Goal: Task Accomplishment & Management: Manage account settings

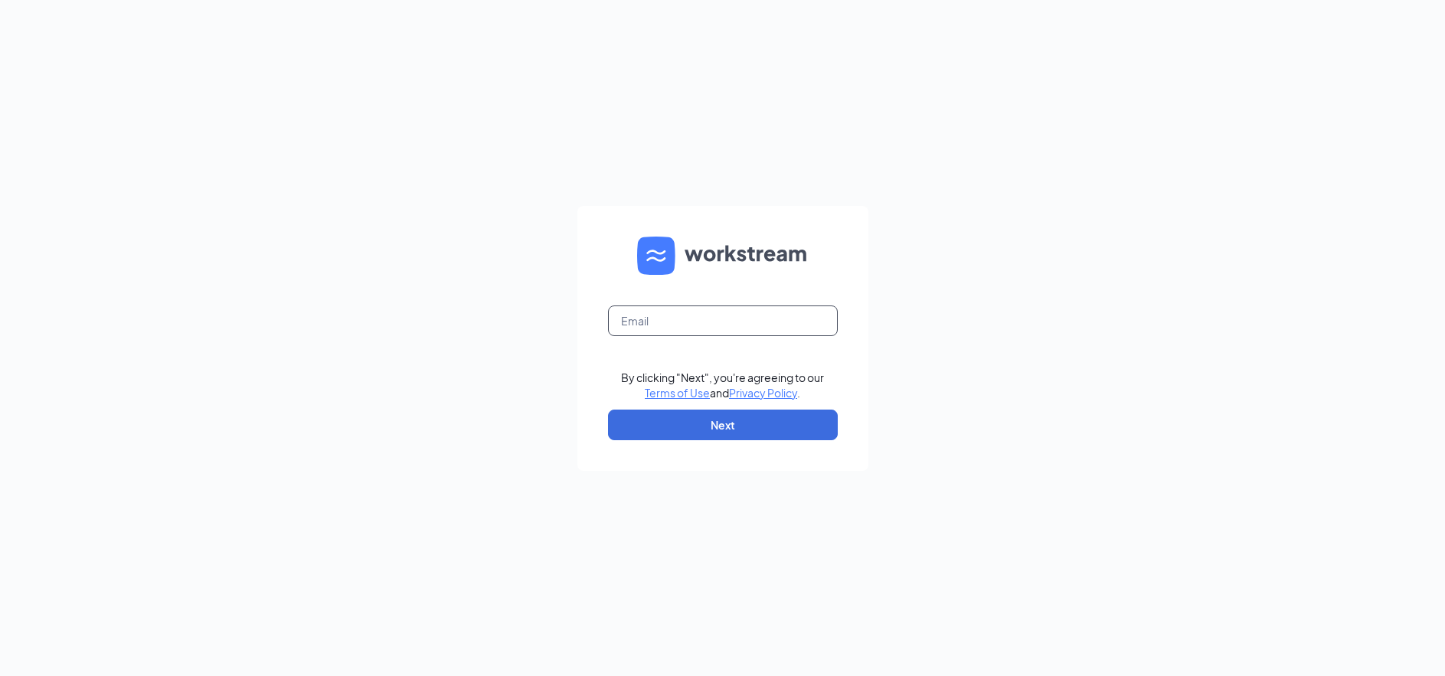
click at [719, 332] on input "text" at bounding box center [723, 321] width 230 height 31
type input "development@cfawestpond.com"
click at [759, 427] on button "Next" at bounding box center [723, 425] width 230 height 31
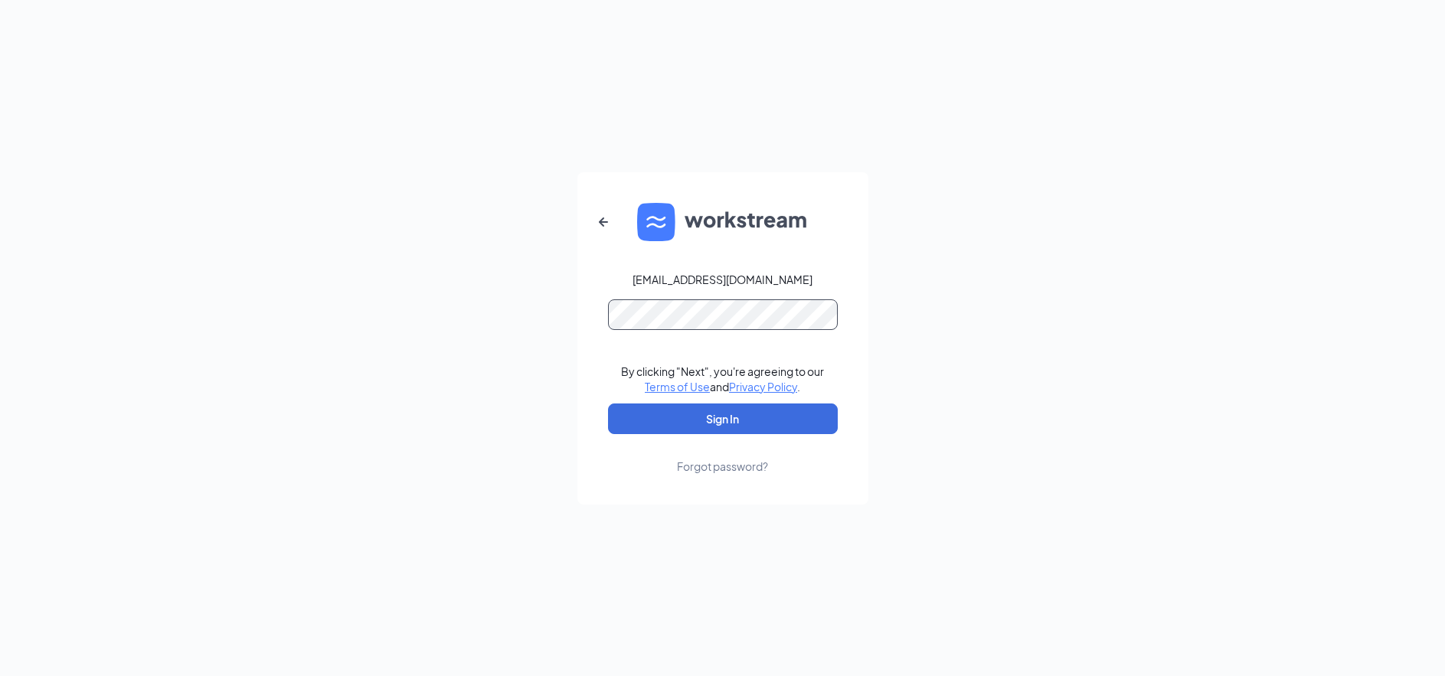
click at [608, 404] on button "Sign In" at bounding box center [723, 419] width 230 height 31
click at [723, 409] on button "Sign In" at bounding box center [723, 419] width 230 height 31
click at [445, 278] on div "development@cfawestpond.com Credential mismatches. By clicking "Next", you're a…" at bounding box center [722, 338] width 1445 height 676
click at [608, 404] on button "Sign In" at bounding box center [723, 419] width 230 height 31
click at [519, 265] on div "development@cfawestpond.com Credential mismatches. By clicking "Next", you're a…" at bounding box center [722, 338] width 1445 height 676
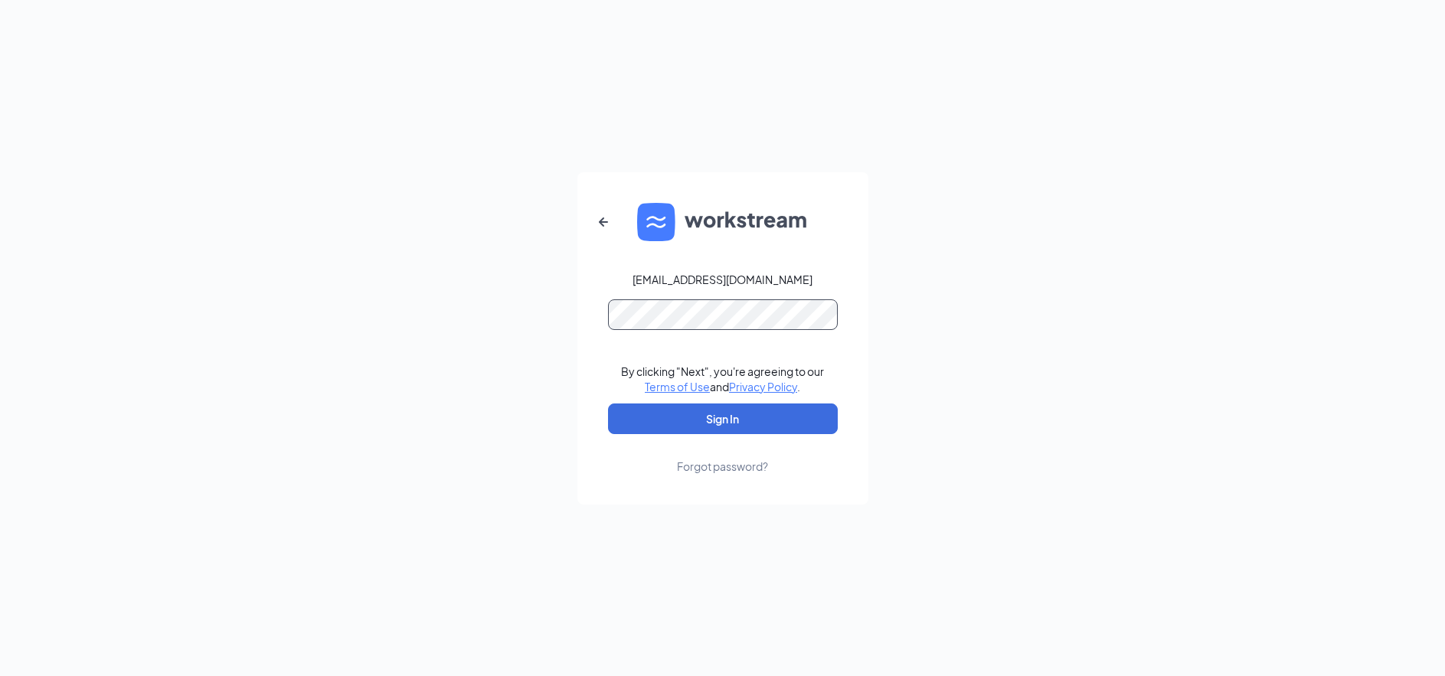
click at [608, 404] on button "Sign In" at bounding box center [723, 419] width 230 height 31
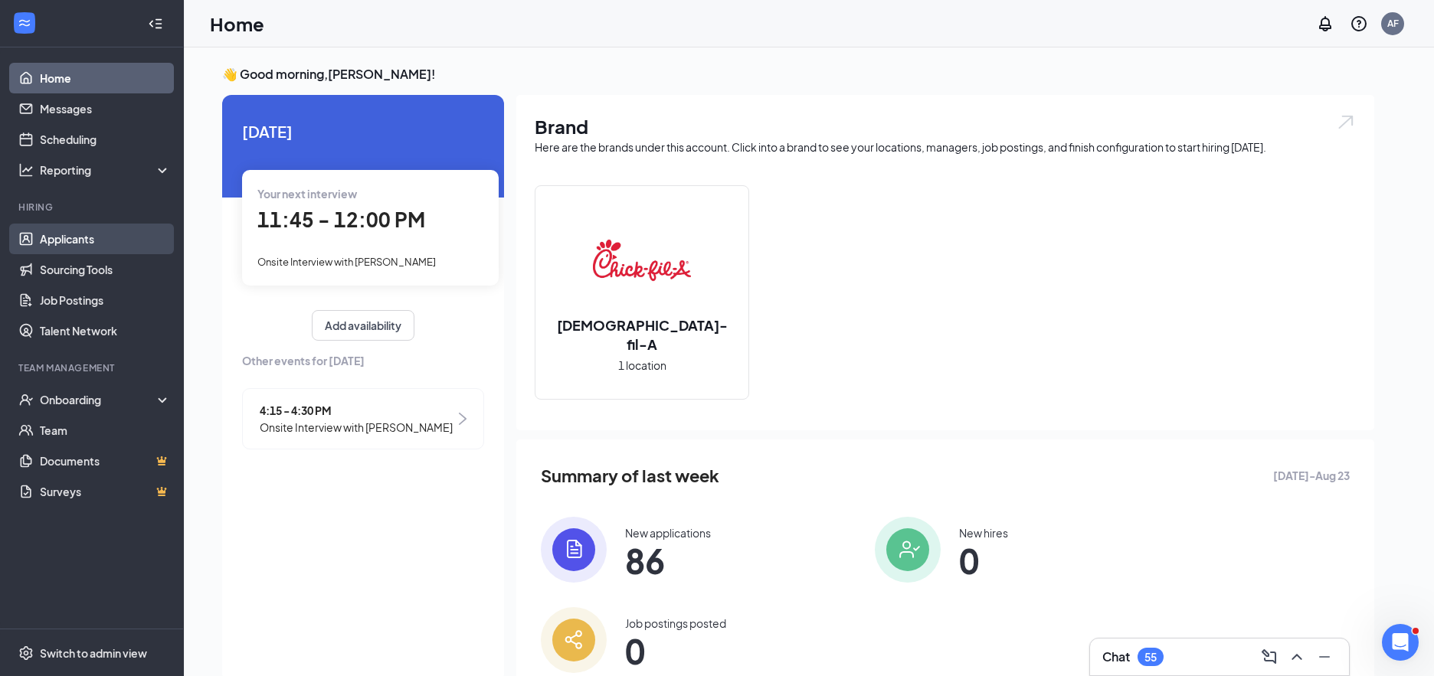
click at [83, 237] on link "Applicants" at bounding box center [105, 239] width 131 height 31
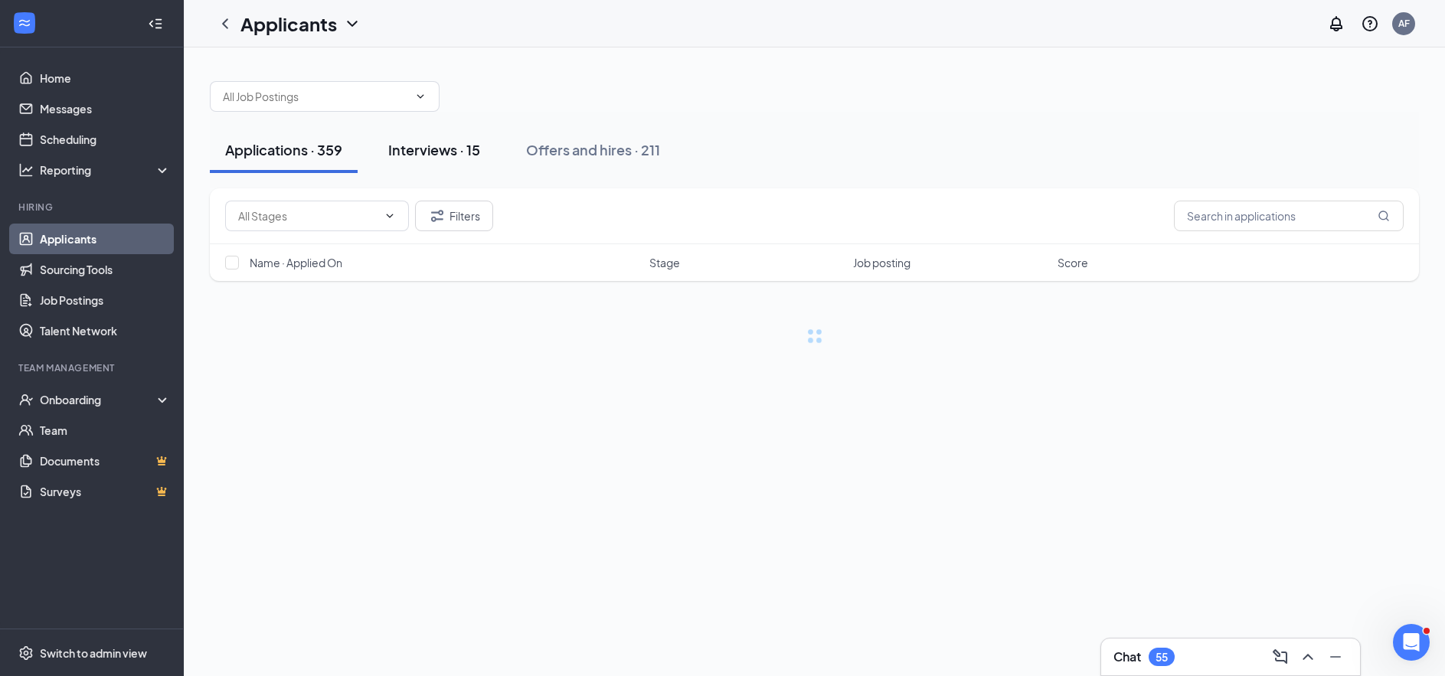
click at [479, 155] on div "Interviews · 15" at bounding box center [434, 149] width 92 height 19
click at [449, 156] on div "Interviews · 15" at bounding box center [434, 149] width 92 height 19
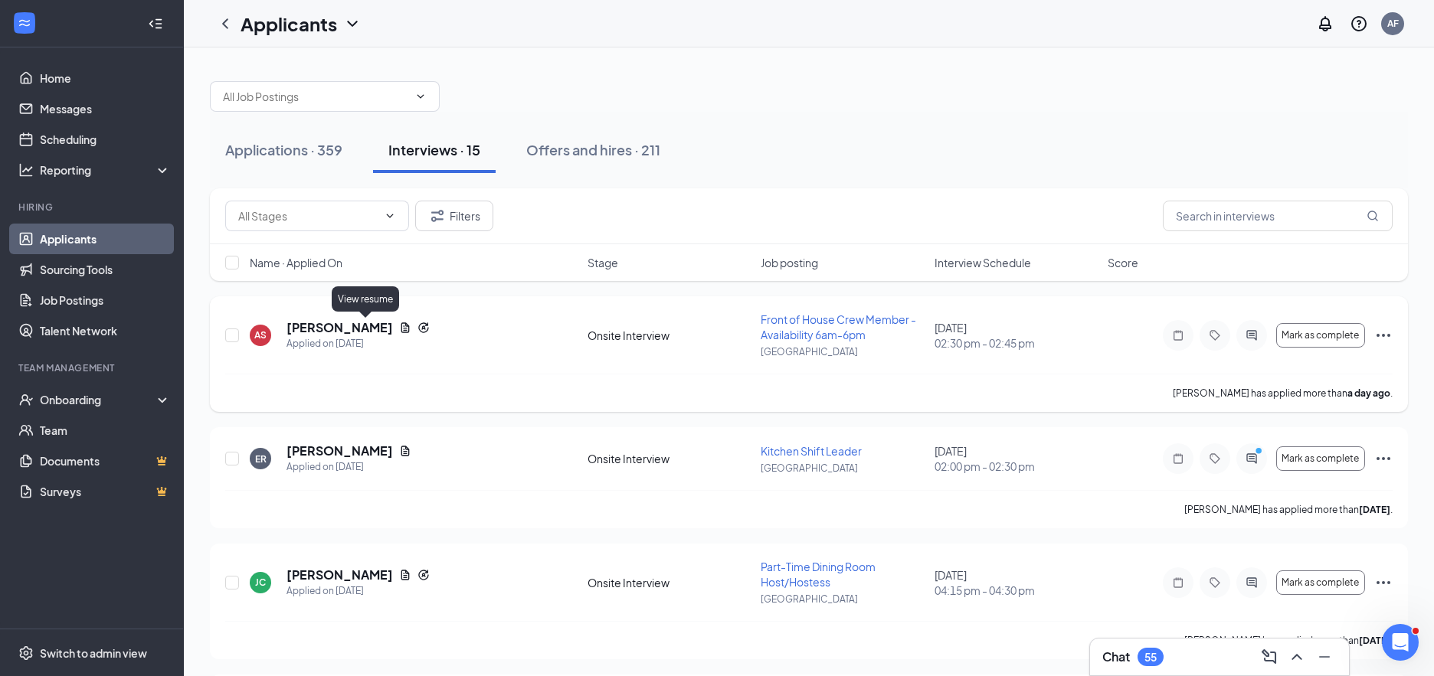
click at [401, 326] on icon "Document" at bounding box center [405, 327] width 8 height 10
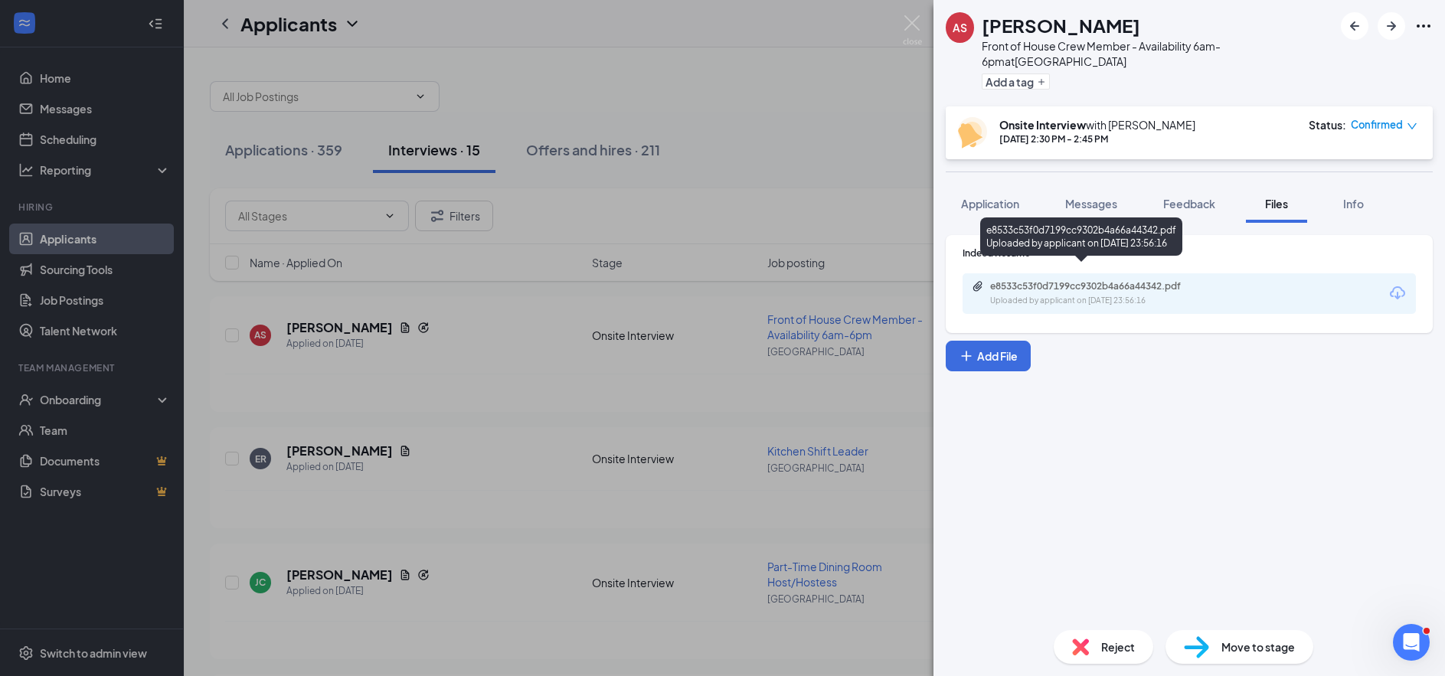
click at [1090, 280] on div "e8533c53f0d7199cc9302b4a66a44342.pdf" at bounding box center [1097, 286] width 214 height 12
click at [511, 312] on div "AS [PERSON_NAME] Front of House Crew Member - Availability 6am-6pm at [GEOGRAPH…" at bounding box center [722, 338] width 1445 height 676
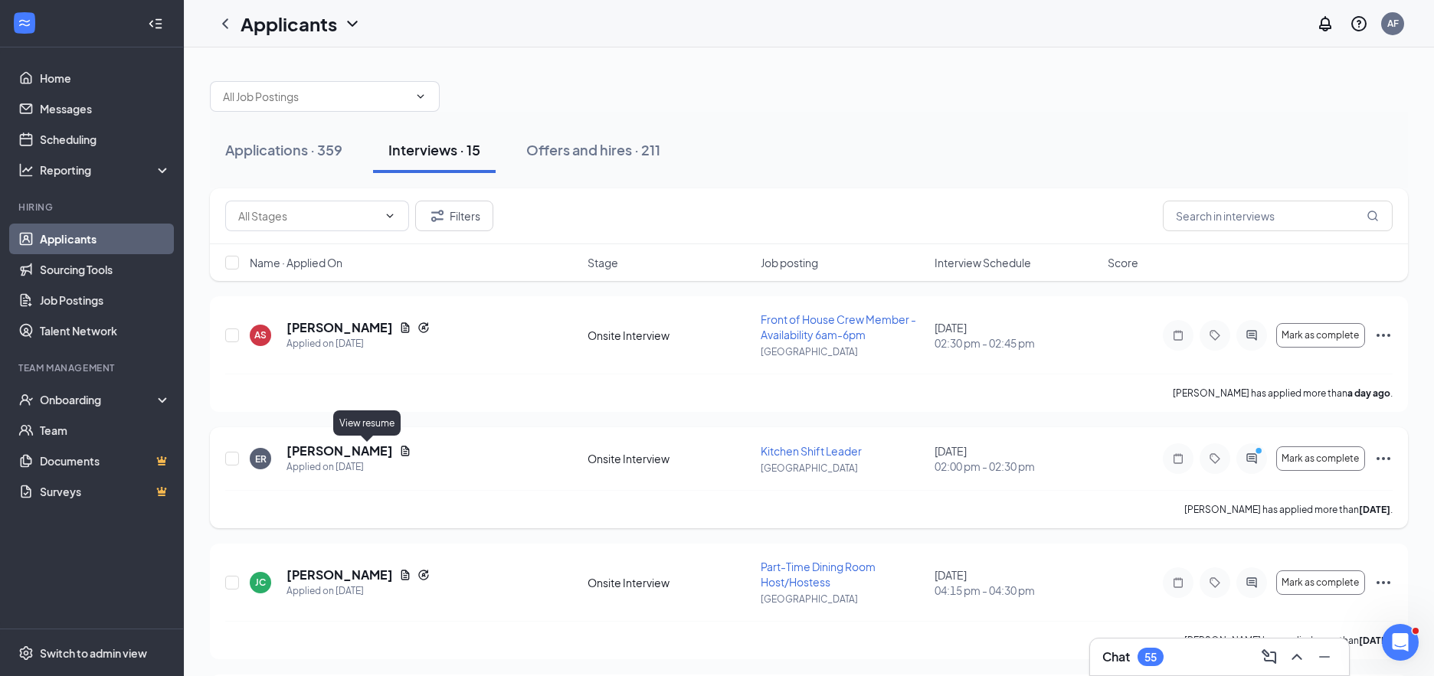
click at [399, 450] on icon "Document" at bounding box center [405, 451] width 12 height 12
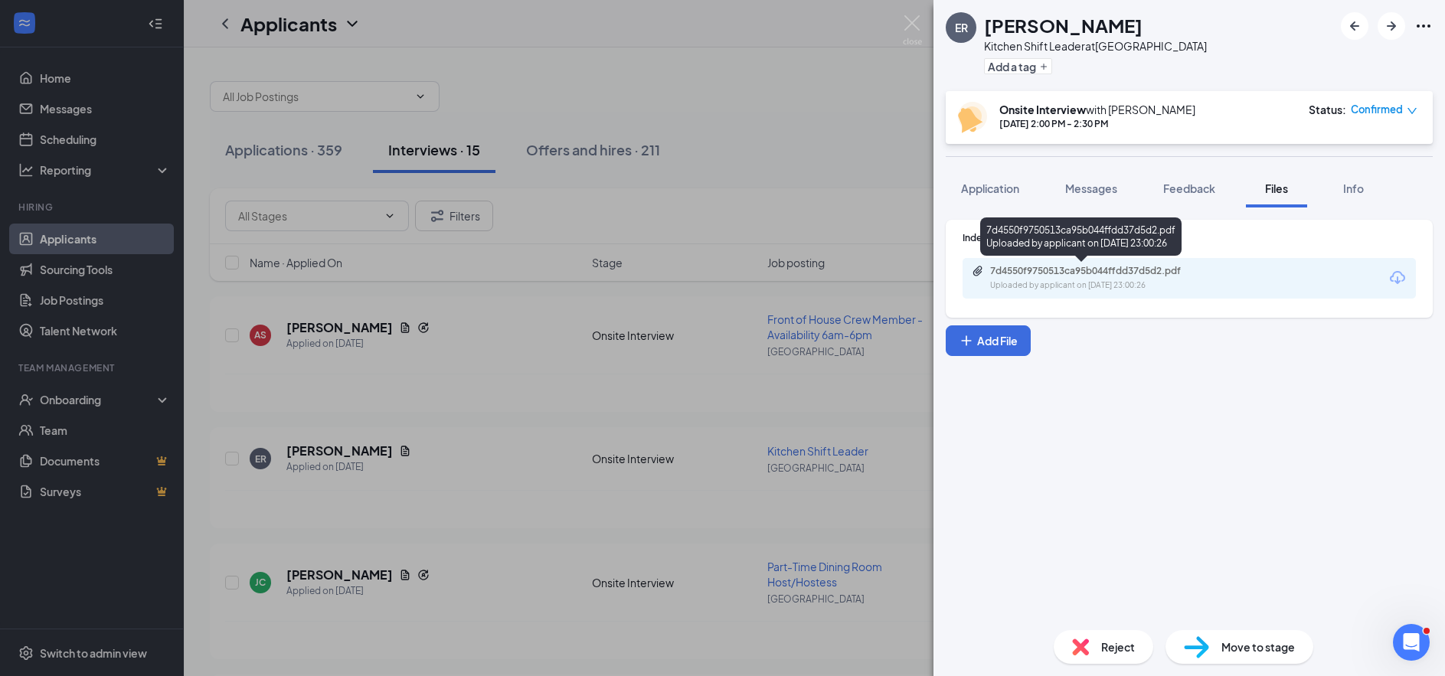
click at [1117, 259] on div "7d4550f9750513ca95b044ffdd37d5d2.pdf Uploaded by applicant on [DATE] 23:00:26" at bounding box center [1080, 240] width 201 height 44
click at [1110, 278] on div "7d4550f9750513ca95b044ffdd37d5d2.pdf Uploaded by applicant on [DATE] 23:00:26" at bounding box center [1096, 278] width 248 height 27
click at [662, 327] on div "ER [PERSON_NAME] Kitchen Shift Leader at [GEOGRAPHIC_DATA] Add a tag Onsite Int…" at bounding box center [722, 338] width 1445 height 676
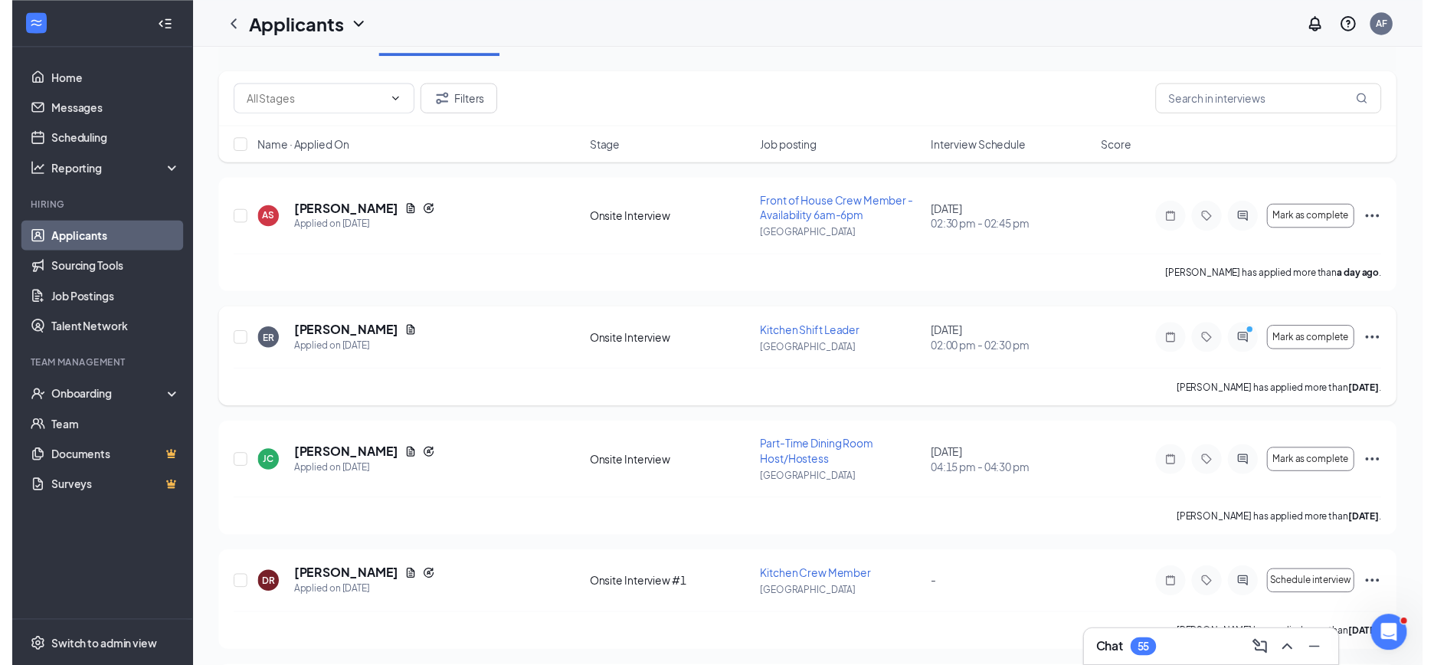
scroll to position [153, 0]
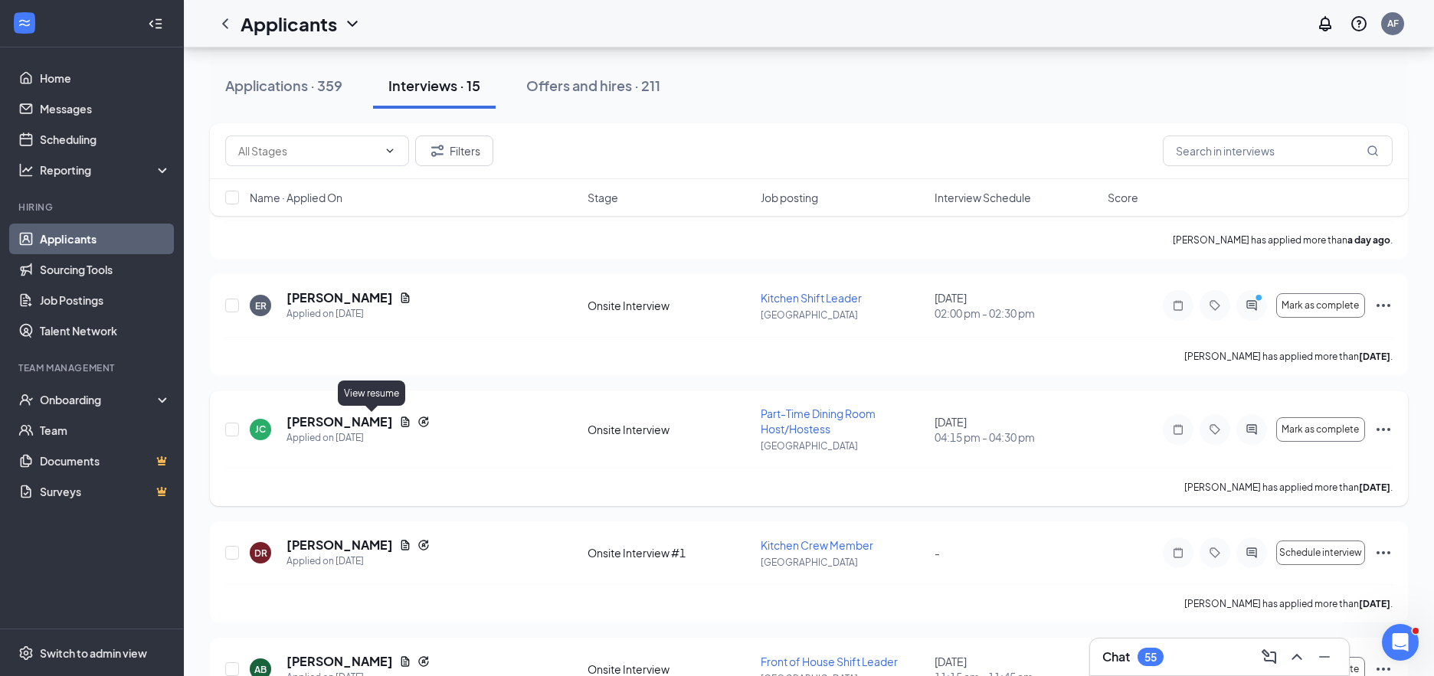
drag, startPoint x: 369, startPoint y: 423, endPoint x: 384, endPoint y: 421, distance: 14.7
click at [399, 422] on icon "Document" at bounding box center [405, 422] width 12 height 12
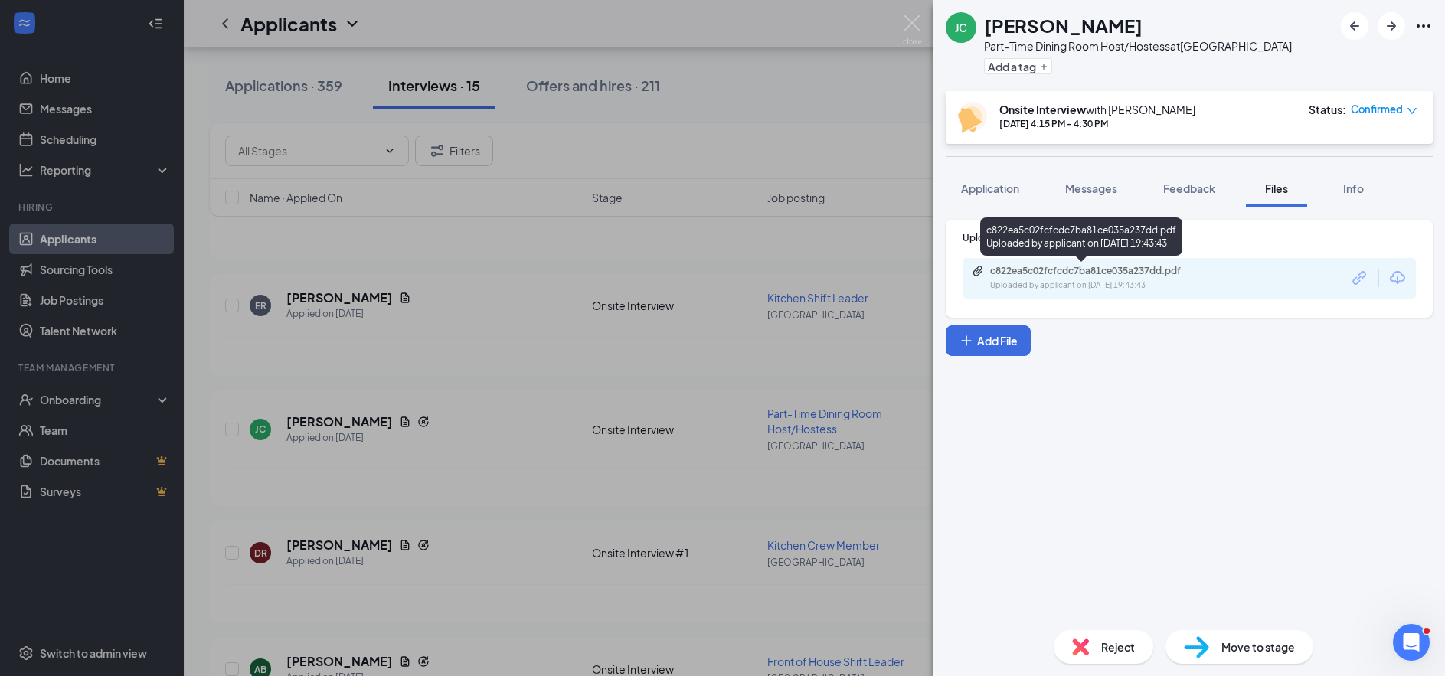
click at [1013, 268] on div "c822ea5c02fcfcdc7ba81ce035a237dd.pdf" at bounding box center [1097, 271] width 214 height 12
drag, startPoint x: 486, startPoint y: 364, endPoint x: 603, endPoint y: 415, distance: 127.9
click at [487, 364] on div "[PERSON_NAME] Part-Time Dining Room Host/Hostess at [GEOGRAPHIC_DATA] Add a tag…" at bounding box center [722, 338] width 1445 height 676
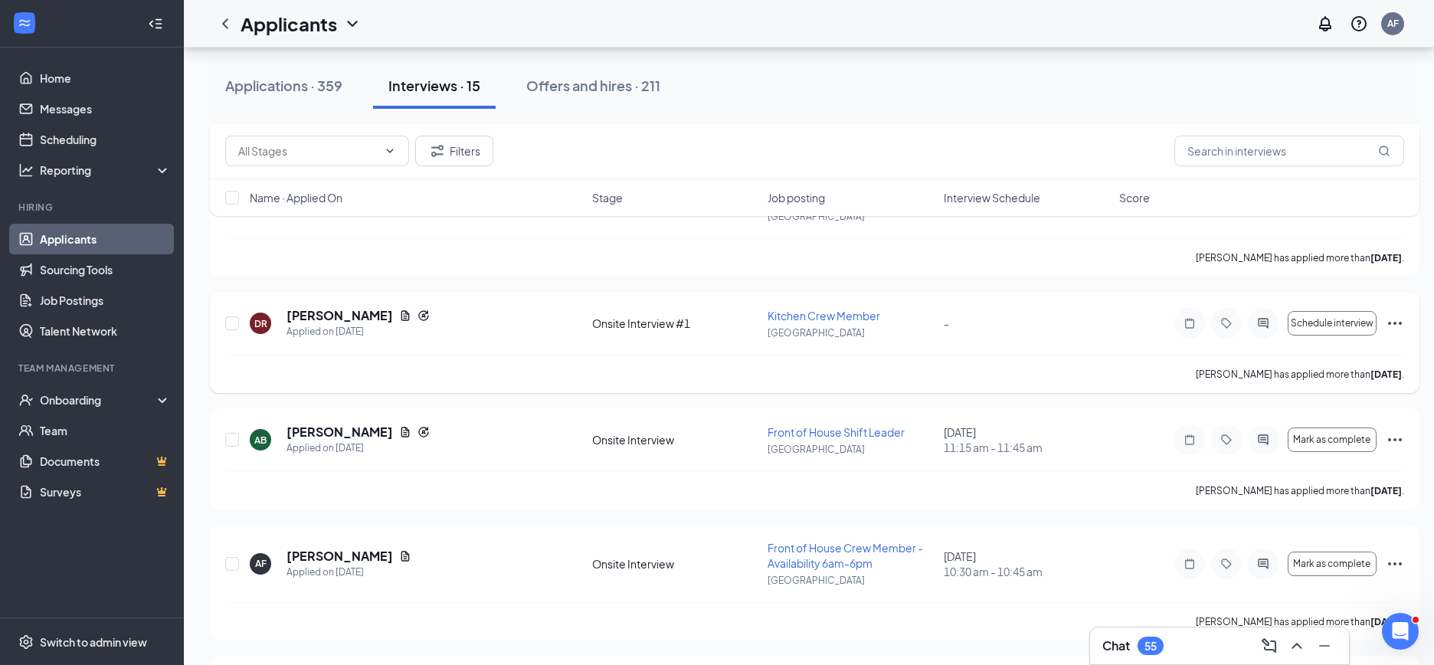
scroll to position [460, 0]
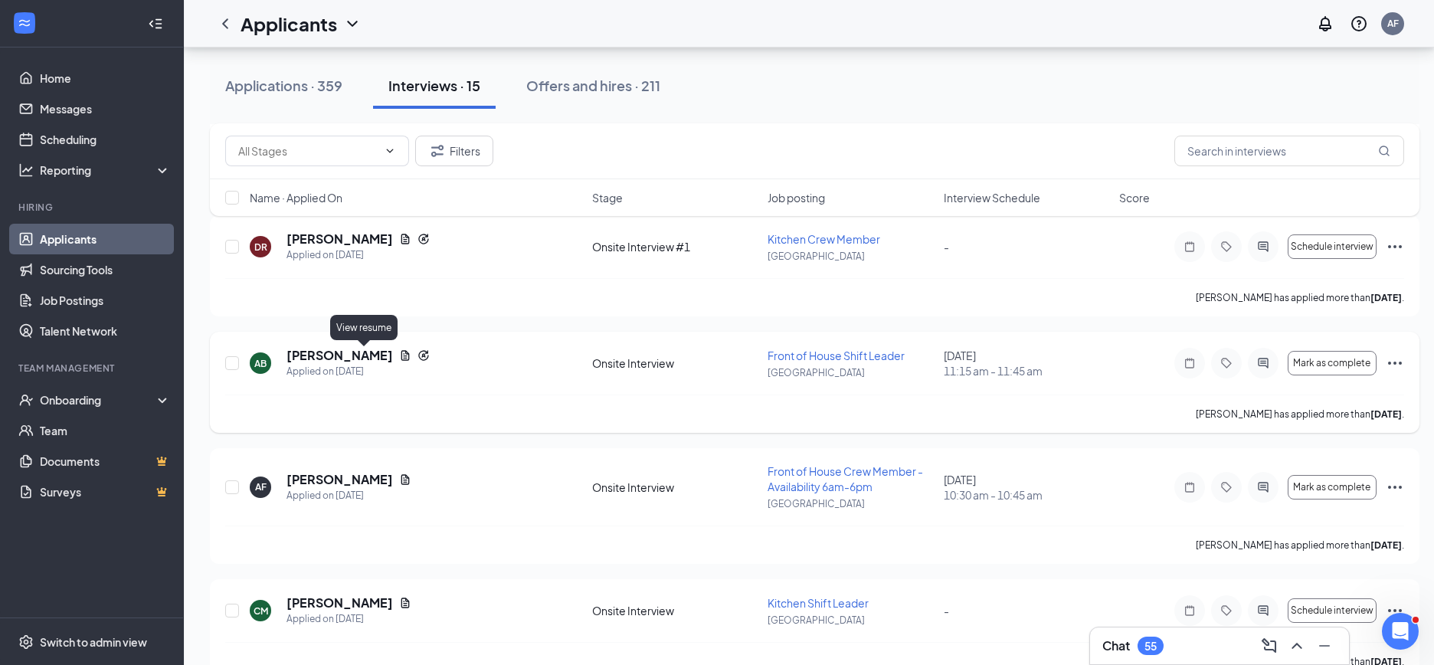
drag, startPoint x: 361, startPoint y: 350, endPoint x: 371, endPoint y: 352, distance: 10.8
click at [399, 350] on icon "Document" at bounding box center [405, 355] width 12 height 12
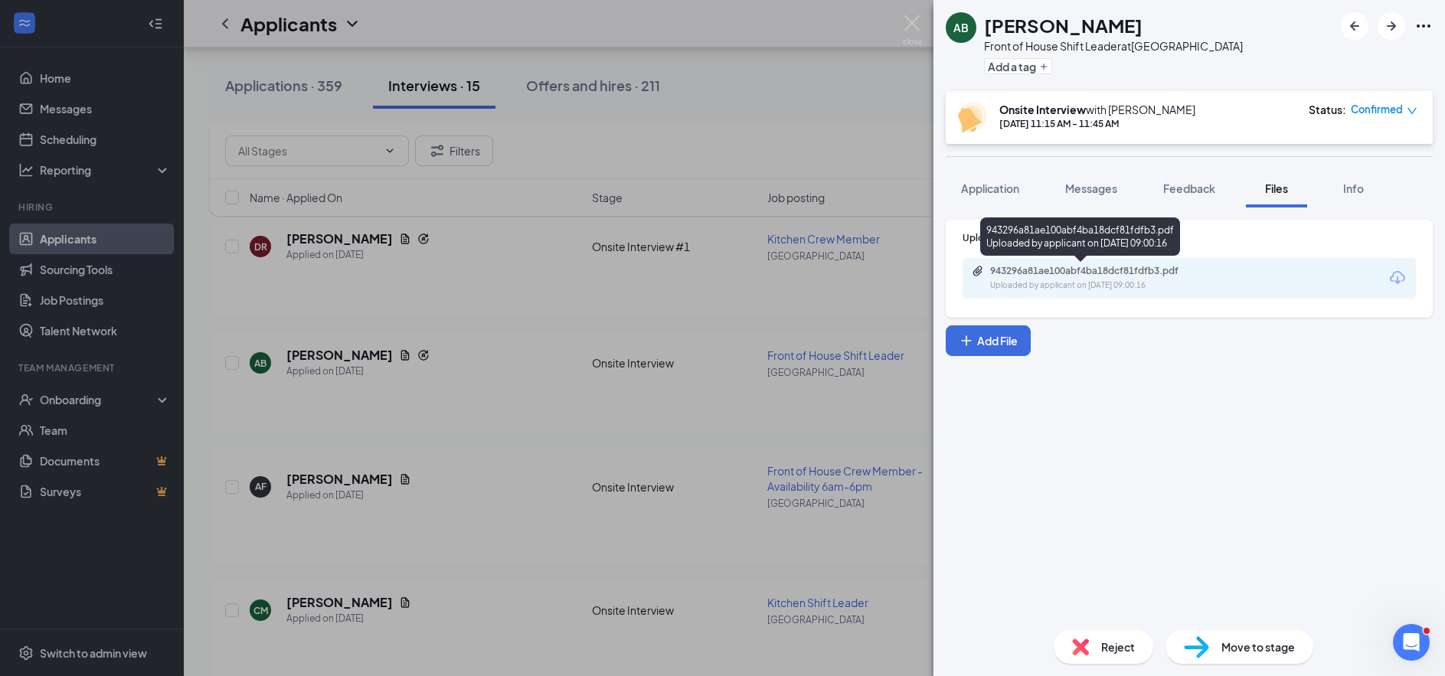
click at [1031, 261] on div "943296a81ae100abf4ba18dcf81fdfb3.pdf Uploaded by applicant on [DATE] 09:00:16" at bounding box center [1080, 240] width 200 height 44
click at [1028, 274] on div "943296a81ae100abf4ba18dcf81fdfb3.pdf" at bounding box center [1097, 271] width 214 height 12
click at [568, 420] on div "AB [PERSON_NAME] Front of House Shift Leader at [GEOGRAPHIC_DATA] Add a tag Ons…" at bounding box center [722, 338] width 1445 height 676
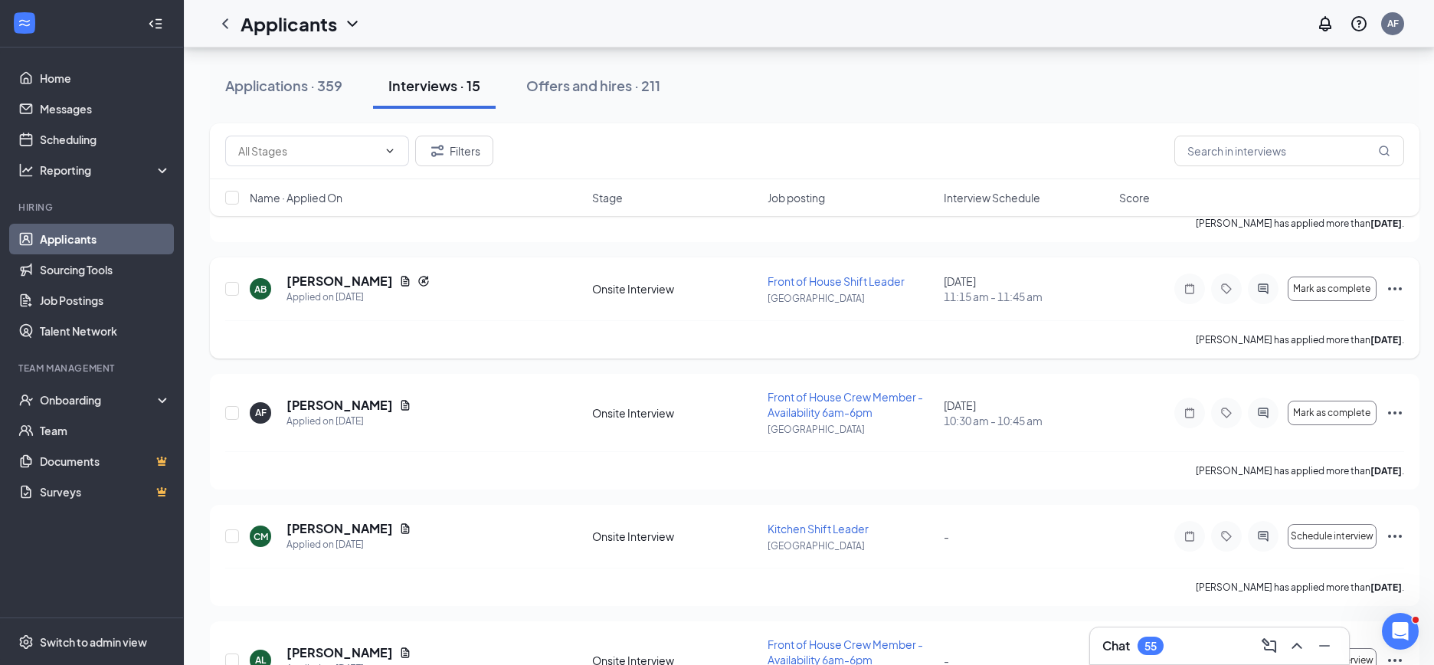
scroll to position [536, 0]
drag, startPoint x: 371, startPoint y: 403, endPoint x: 388, endPoint y: 402, distance: 16.9
click at [399, 403] on icon "Document" at bounding box center [405, 403] width 12 height 12
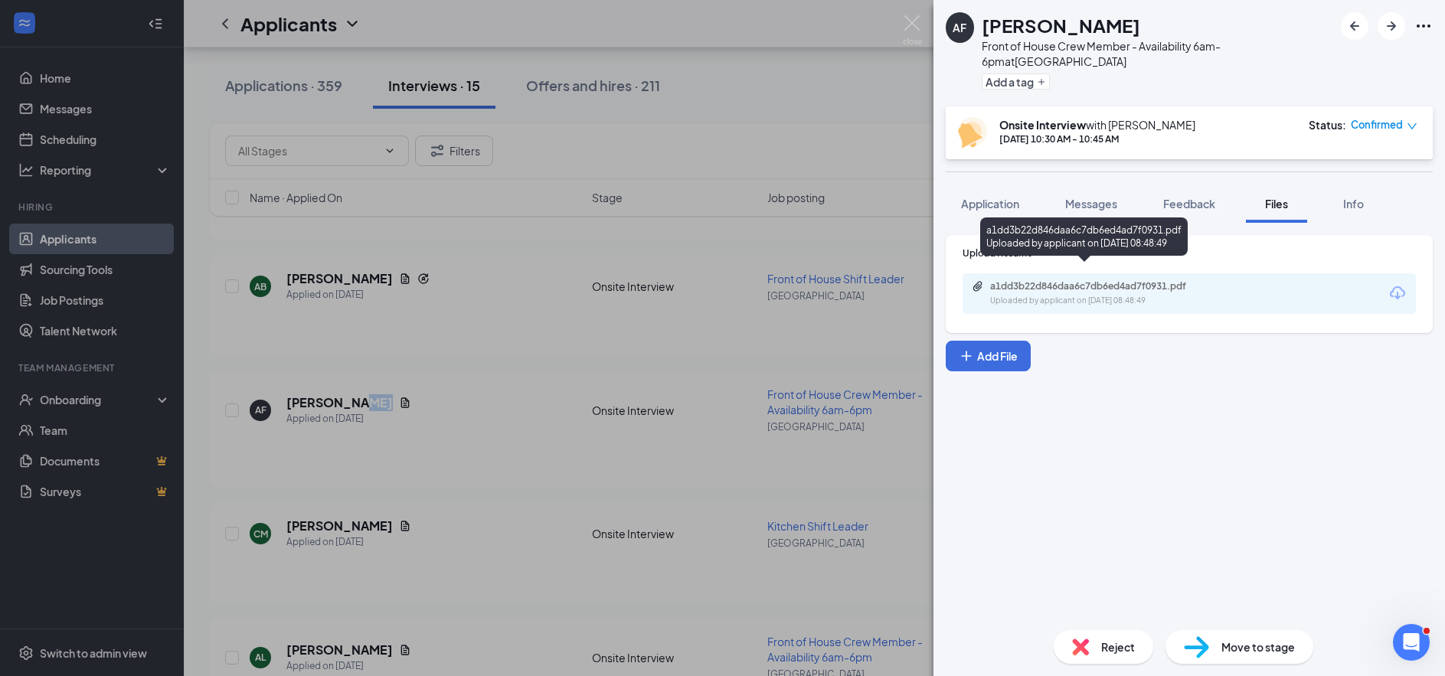
click at [1108, 280] on div "a1dd3b22d846daa6c7db6ed4ad7f0931.pdf" at bounding box center [1097, 286] width 214 height 12
click at [795, 308] on div "AF [PERSON_NAME] Front of House Crew Member - Availability 6am-6pm at [GEOGRAPH…" at bounding box center [722, 338] width 1445 height 676
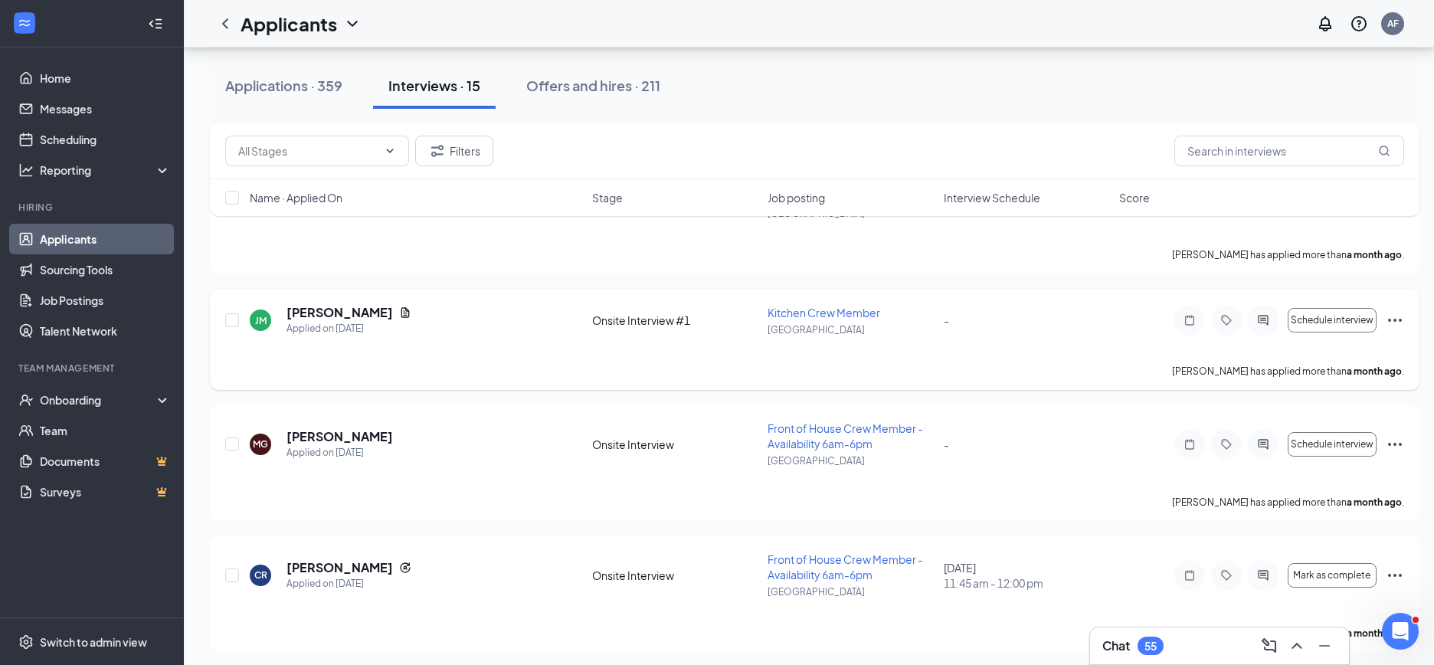
scroll to position [1528, 0]
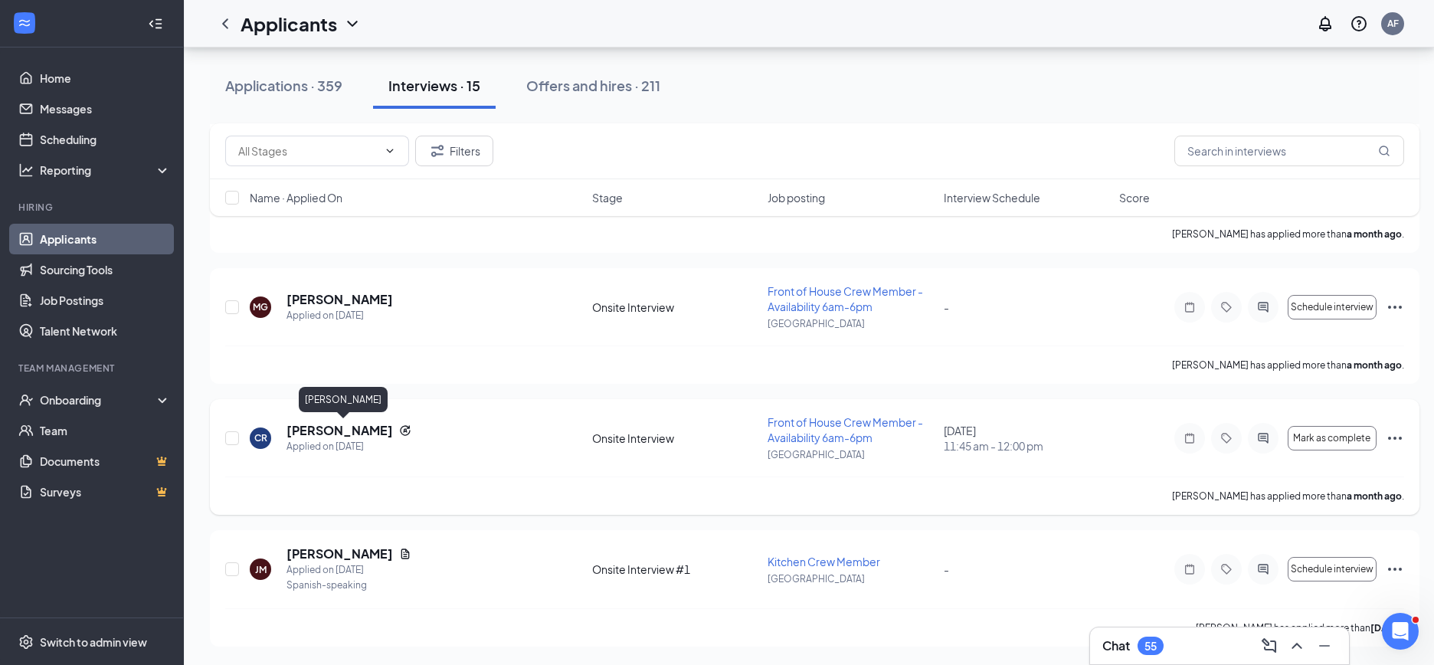
click at [388, 430] on h5 "[PERSON_NAME]" at bounding box center [339, 430] width 106 height 17
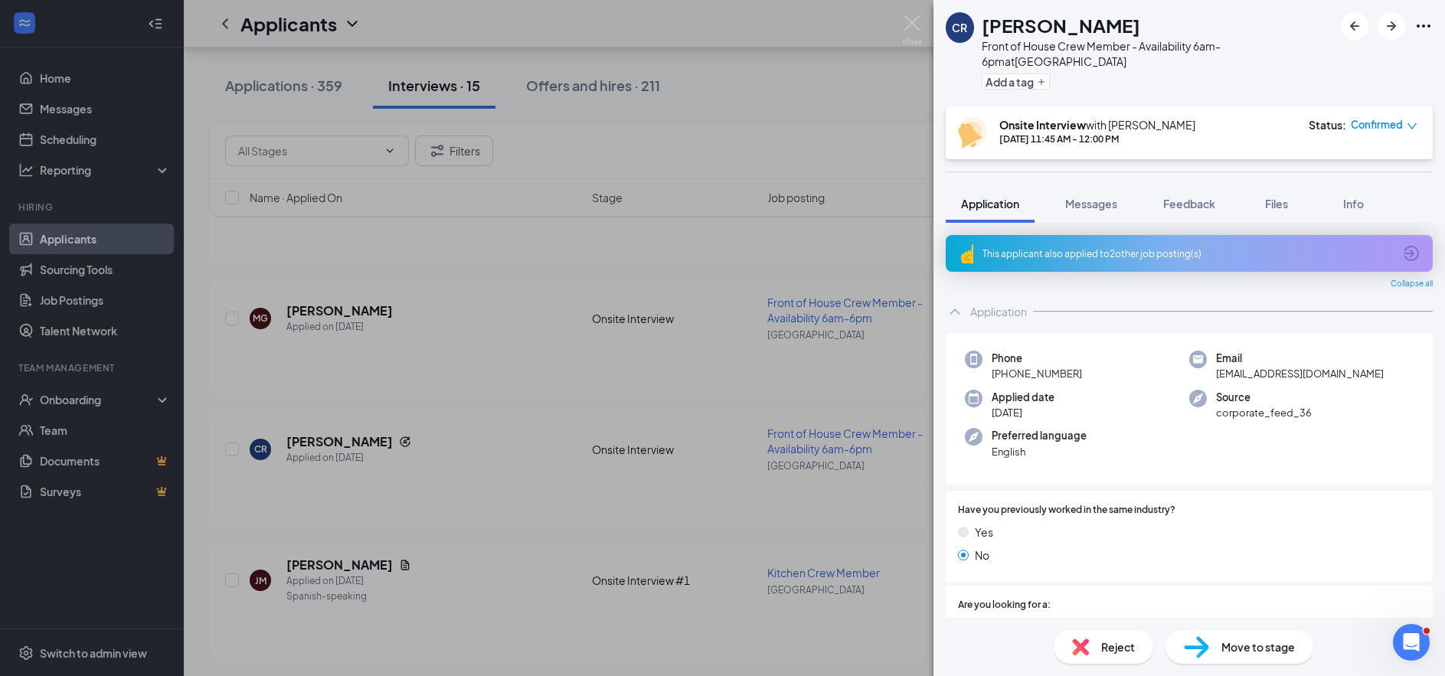
click at [571, 280] on div "CR [PERSON_NAME] Front of House Crew Member - Availability 6am-6pm at [GEOGRAPH…" at bounding box center [722, 338] width 1445 height 676
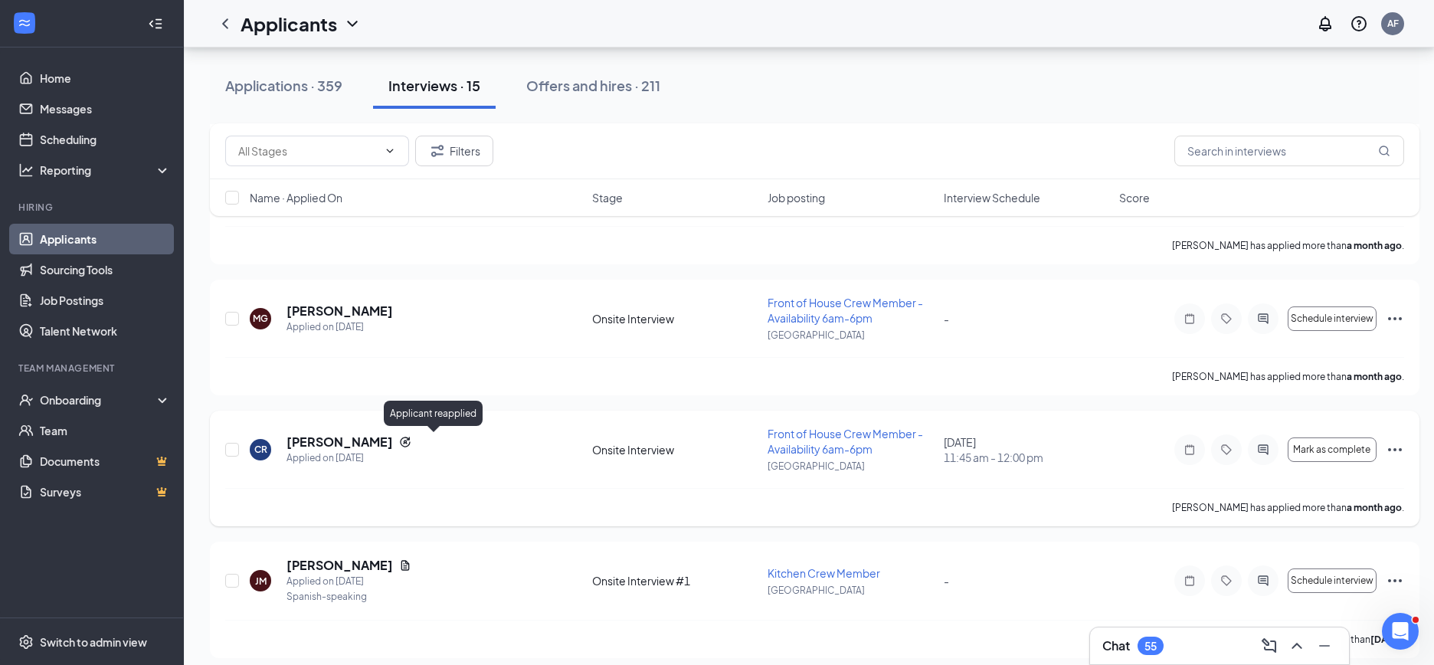
click at [410, 446] on icon "Reapply" at bounding box center [405, 442] width 10 height 10
click at [272, 83] on div "Applications · 359" at bounding box center [283, 85] width 117 height 19
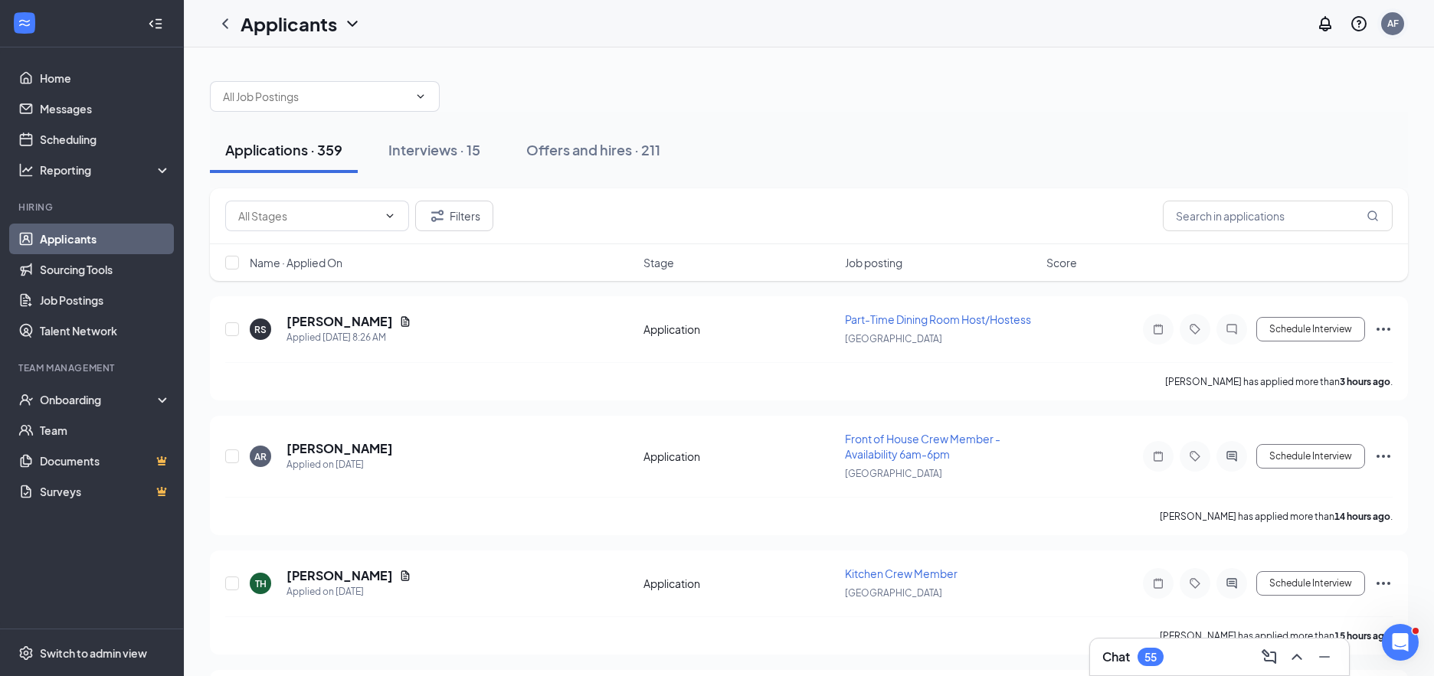
click at [1391, 28] on div "AF" at bounding box center [1392, 23] width 11 height 13
click at [1274, 257] on div "Log out" at bounding box center [1315, 264] width 165 height 15
